Goal: Navigation & Orientation: Go to known website

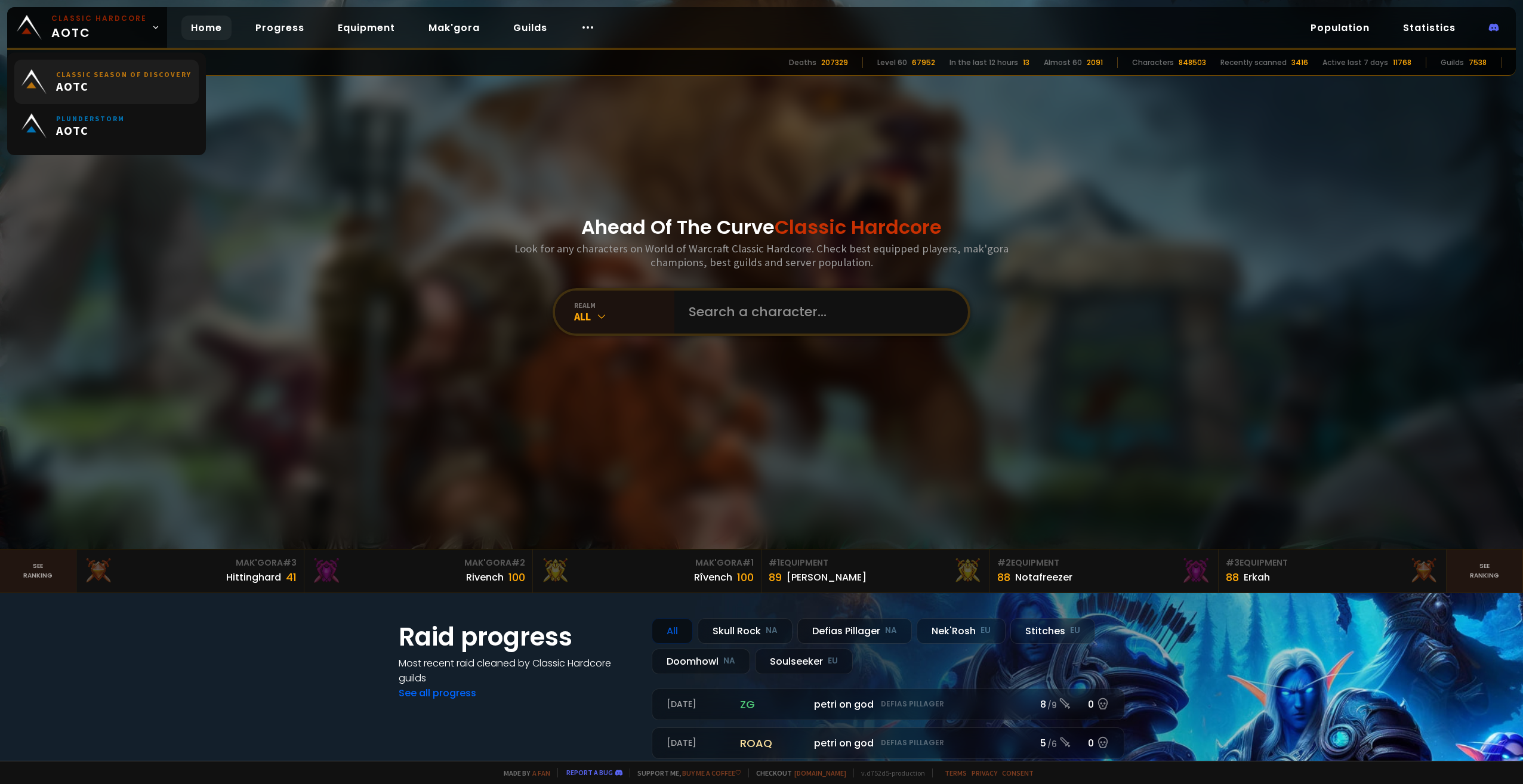
click at [74, 83] on span "AOTC" at bounding box center [124, 86] width 136 height 15
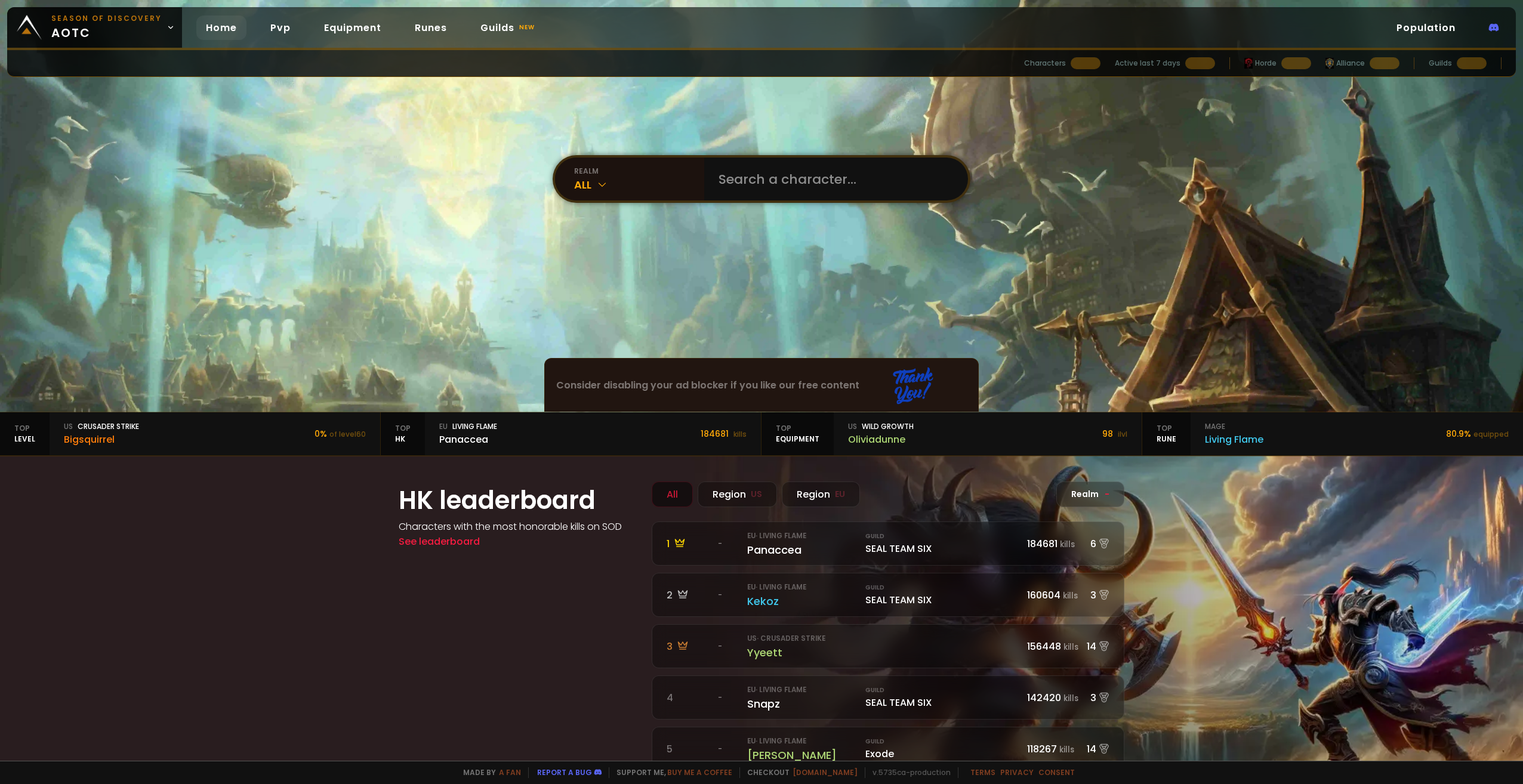
scroll to position [59, 0]
